Goal: Navigation & Orientation: Find specific page/section

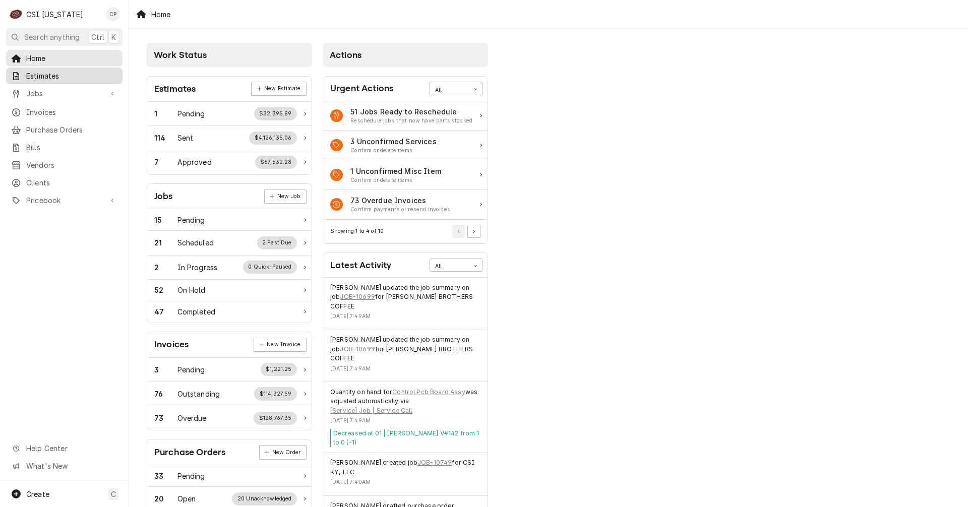
click at [44, 73] on span "Estimates" at bounding box center [71, 76] width 91 height 11
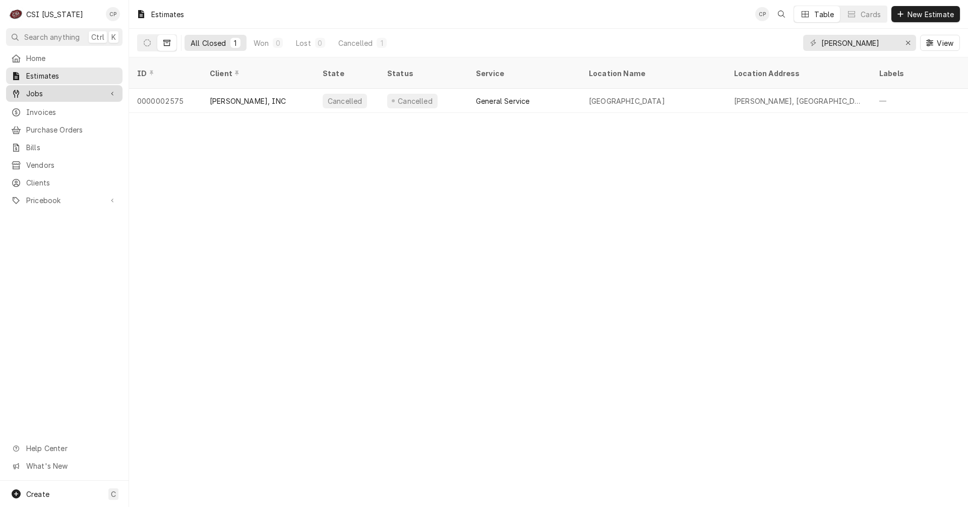
click at [51, 91] on span "Jobs" at bounding box center [64, 93] width 76 height 11
click at [43, 106] on span "Jobs" at bounding box center [71, 111] width 91 height 11
